Goal: Task Accomplishment & Management: Use online tool/utility

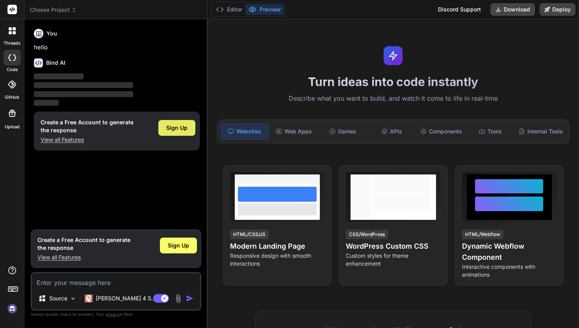
click at [185, 126] on span "Sign Up" at bounding box center [176, 128] width 21 height 8
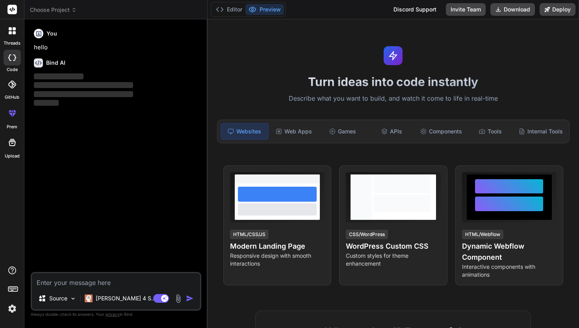
click at [78, 282] on textarea at bounding box center [116, 280] width 168 height 14
type textarea "x"
paste textarea "Qué deberíamos hacer para proteger el medio ambiente?"
type textarea "Qué deberíamos hacer para proteger el medio ambiente?"
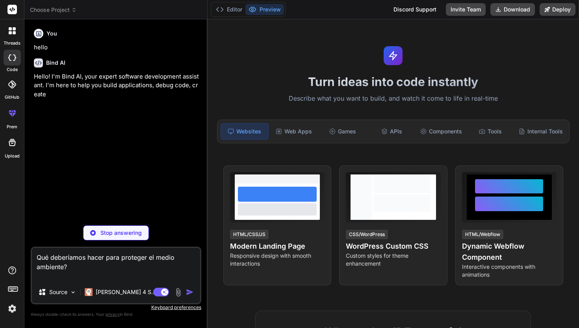
drag, startPoint x: 38, startPoint y: 254, endPoint x: 90, endPoint y: 265, distance: 53.2
click at [89, 265] on textarea "Qué deberíamos hacer para proteger el medio ambiente?" at bounding box center [116, 264] width 168 height 33
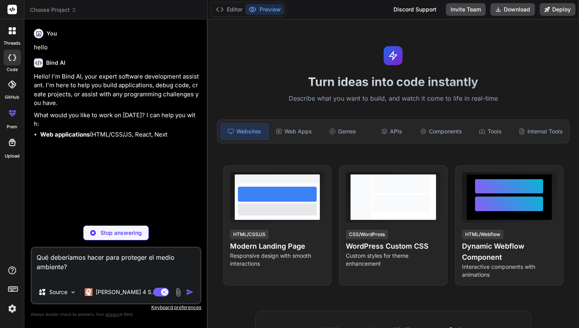
type textarea "x"
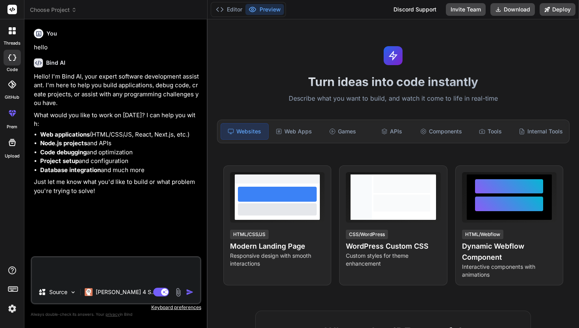
type textarea "x"
paste textarea "Give an example of your code and explain what you have done to make the code yo…"
type textarea "Give an example of your code and explain what you have done to make the code yo…"
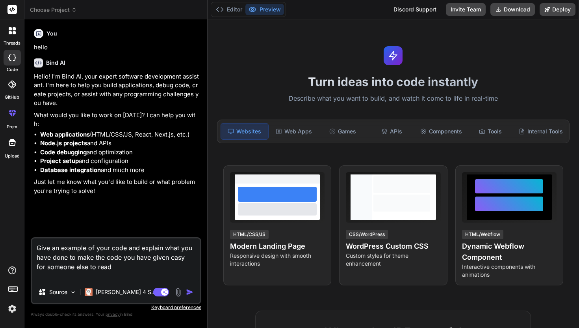
type textarea "x"
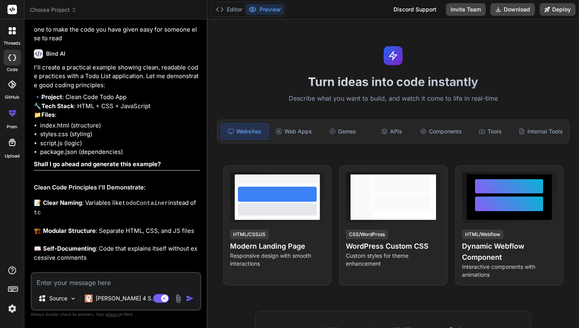
scroll to position [212, 0]
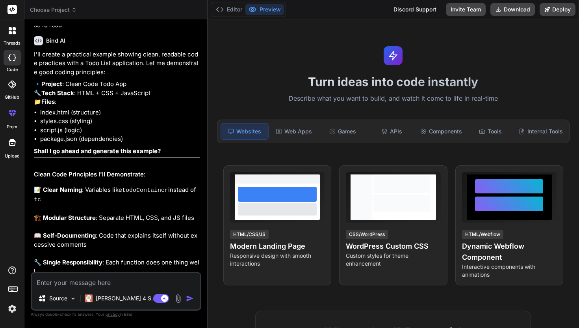
type textarea "x"
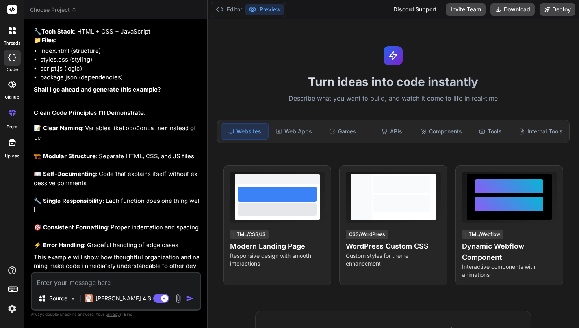
scroll to position [280, 0]
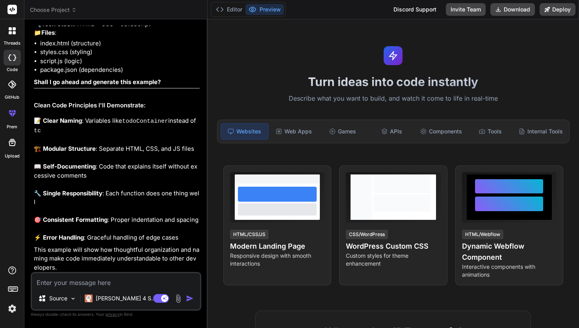
click at [93, 279] on textarea at bounding box center [116, 280] width 168 height 14
type textarea "g"
type textarea "x"
type textarea "ge"
type textarea "x"
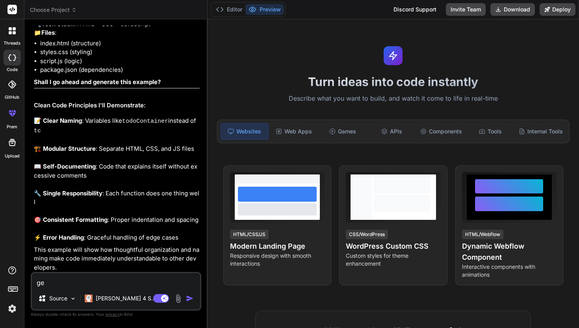
type textarea "gen"
type textarea "x"
type textarea "gene"
type textarea "x"
type textarea "gener"
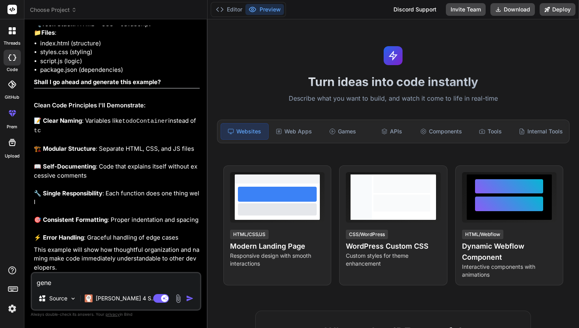
type textarea "x"
type textarea "genera"
type textarea "x"
type textarea "generat"
type textarea "x"
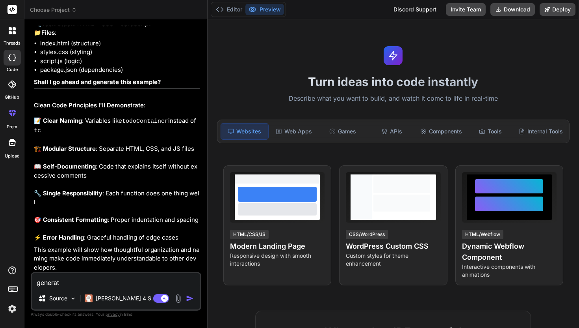
type textarea "generate"
type textarea "x"
type textarea "generate"
type textarea "x"
type textarea "generate i"
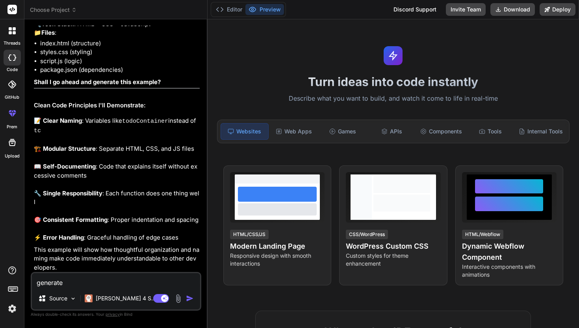
type textarea "x"
type textarea "generate it"
type textarea "x"
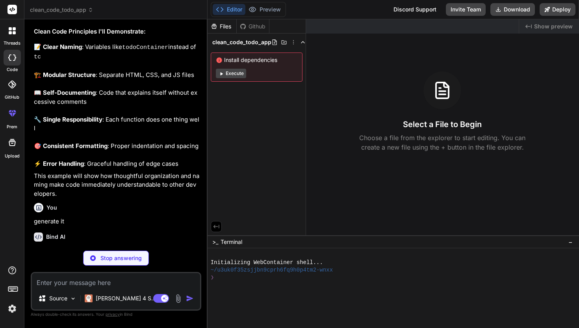
scroll to position [361, 0]
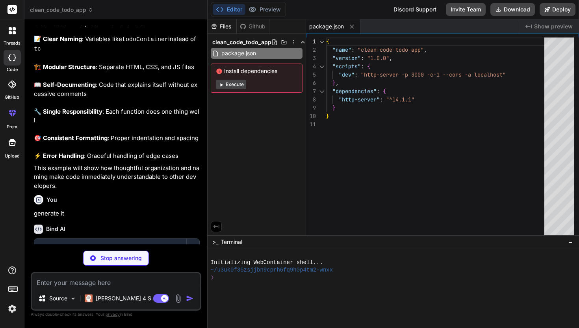
type textarea "x"
type textarea "</div> </section> </main> </div> <script src="script.js"></script> </body> </ht…"
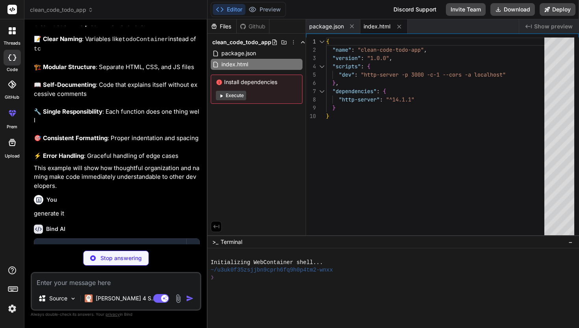
type textarea "x"
type textarea "gap: 0.5rem; } }"
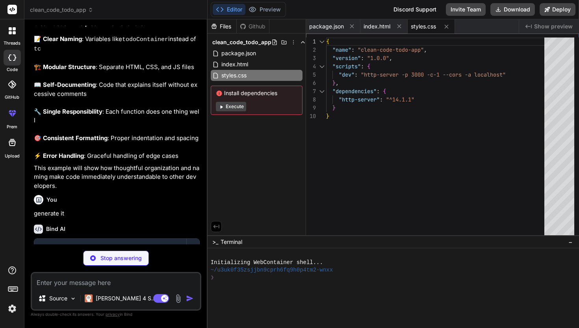
type textarea "x"
type textarea "// Start the application when DOM is loaded document.addEventListener('DOMConte…"
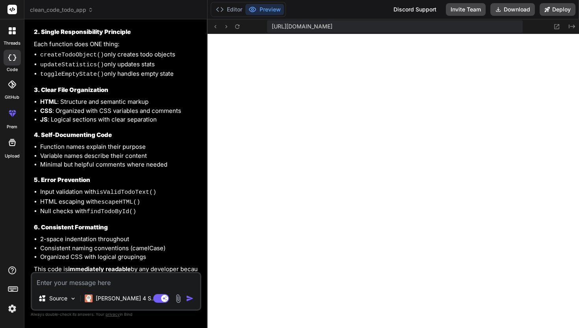
scroll to position [796, 0]
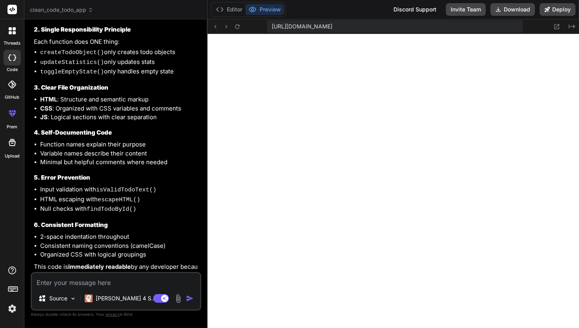
click at [12, 60] on icon at bounding box center [12, 57] width 8 height 6
type textarea "x"
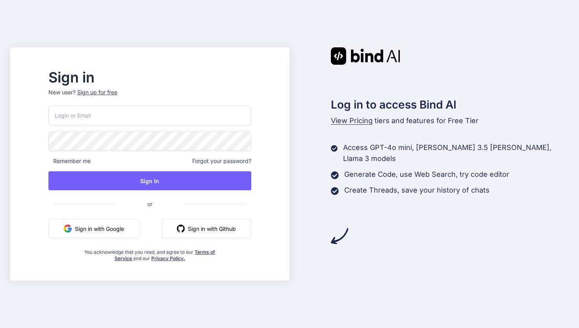
click at [138, 111] on input "email" at bounding box center [149, 115] width 203 height 19
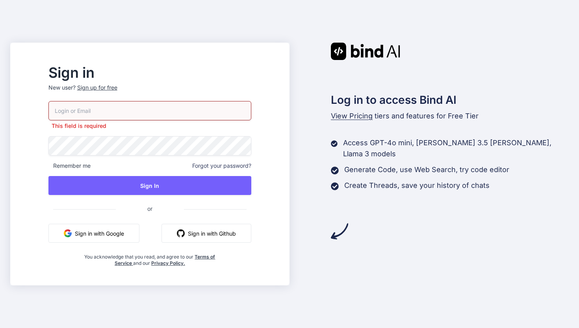
click at [107, 229] on button "Sign in with Google" at bounding box center [93, 233] width 91 height 19
